Goal: Information Seeking & Learning: Understand process/instructions

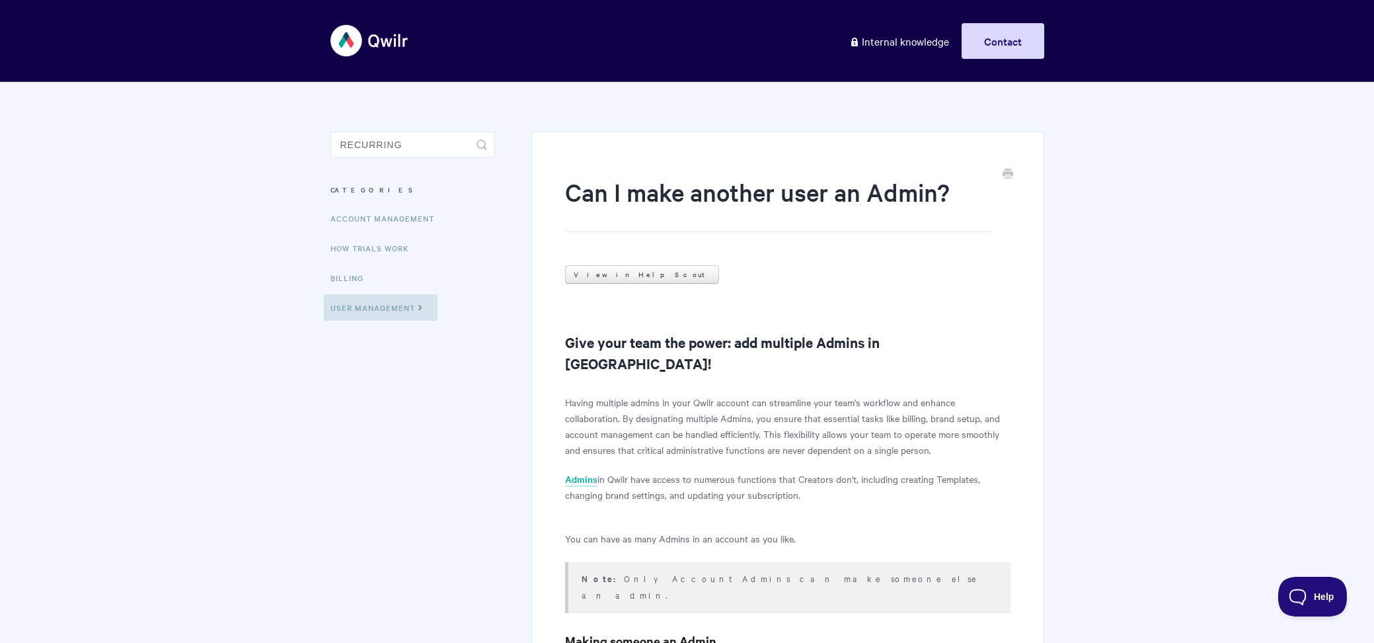
type input "recurring"
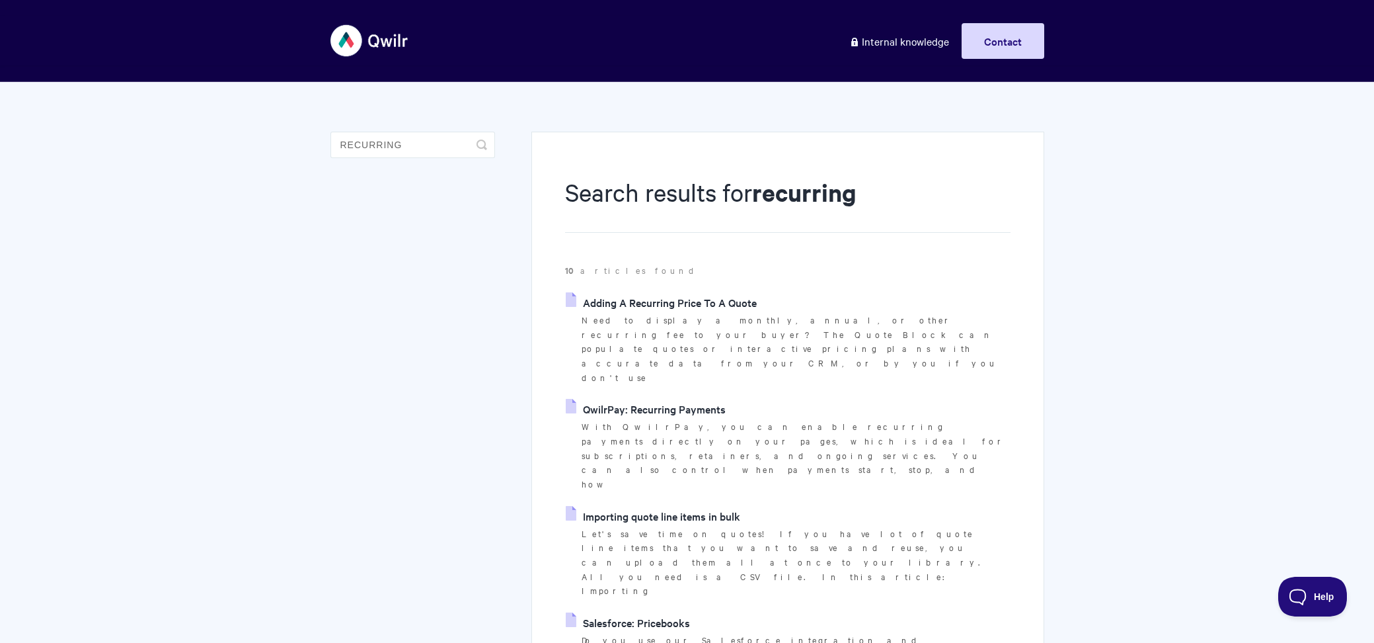
click at [644, 399] on link "QwilrPay: Recurring Payments" at bounding box center [646, 409] width 160 height 20
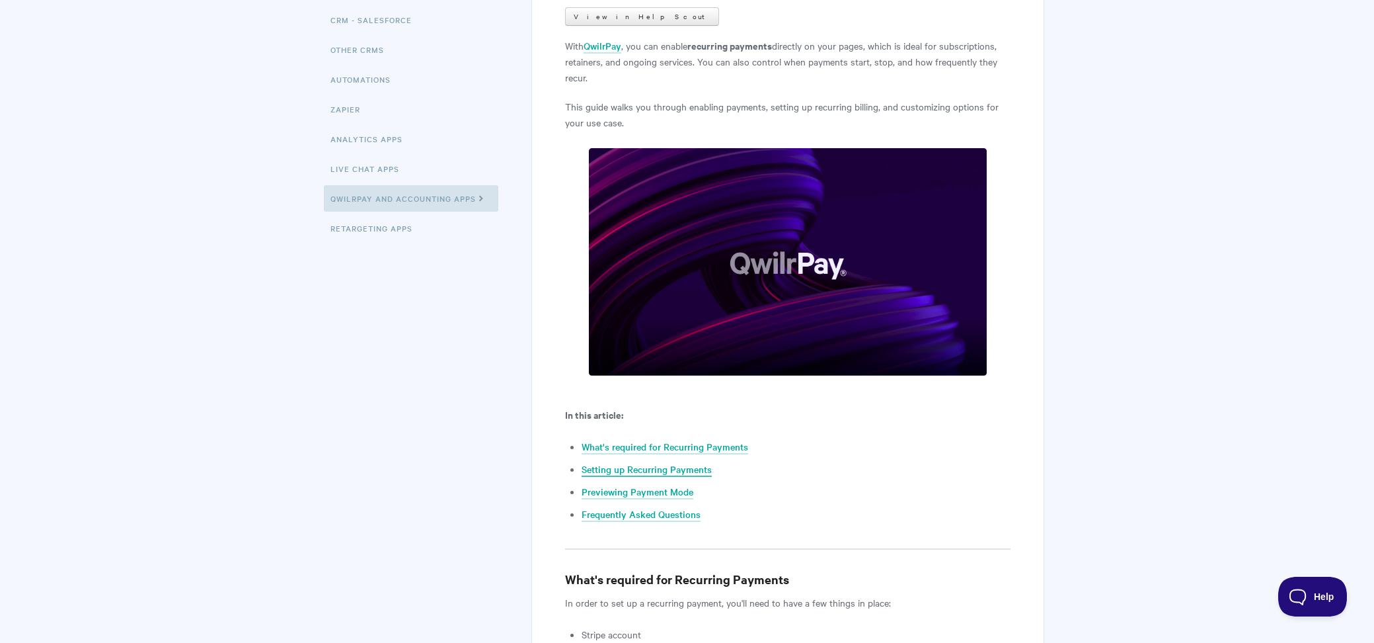
click at [642, 463] on link "Setting up Recurring Payments" at bounding box center [647, 469] width 130 height 15
